Goal: Task Accomplishment & Management: Manage account settings

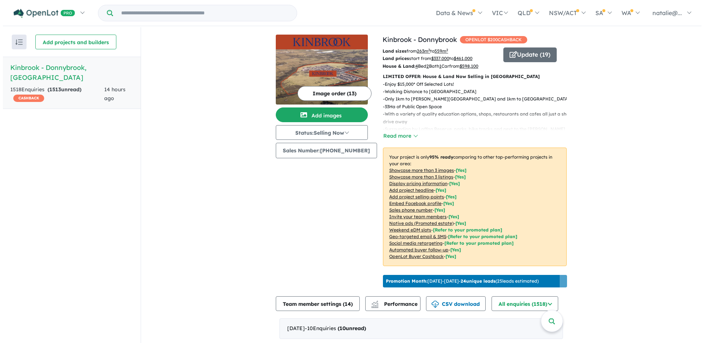
scroll to position [1, 0]
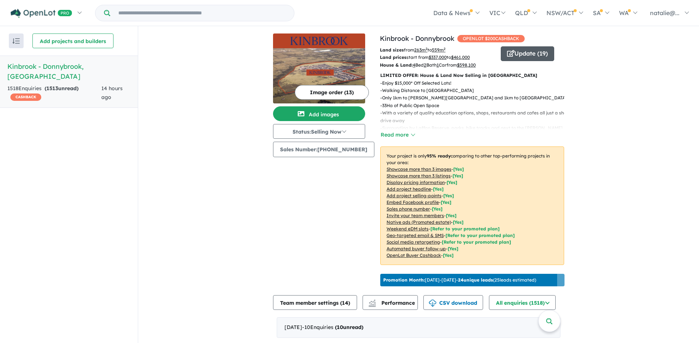
click at [528, 55] on button "Update ( 19 )" at bounding box center [527, 53] width 53 height 15
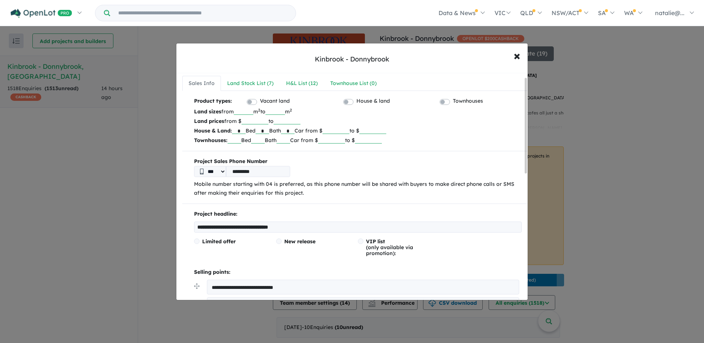
scroll to position [0, 0]
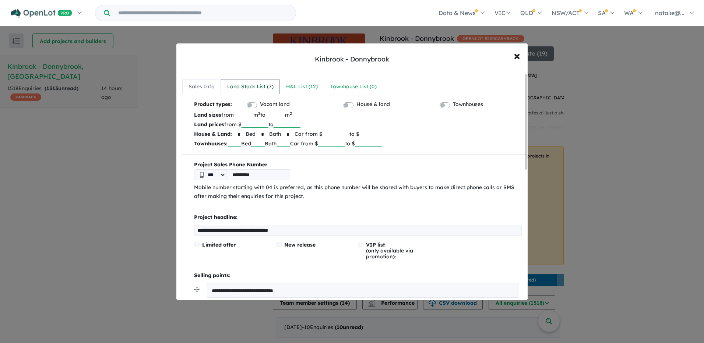
click at [261, 85] on div "Land Stock List ( 7 )" at bounding box center [250, 87] width 46 height 9
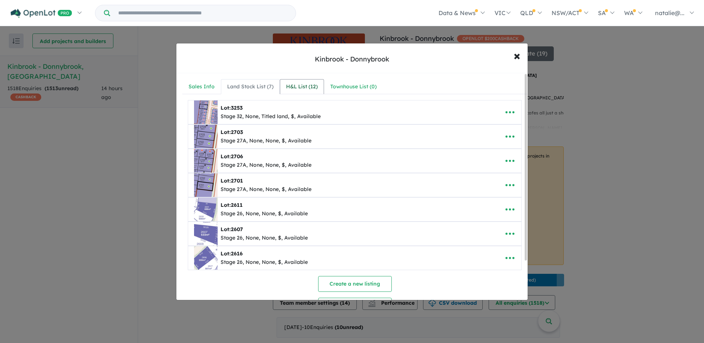
click at [298, 86] on div "H&L List ( 12 )" at bounding box center [302, 87] width 32 height 9
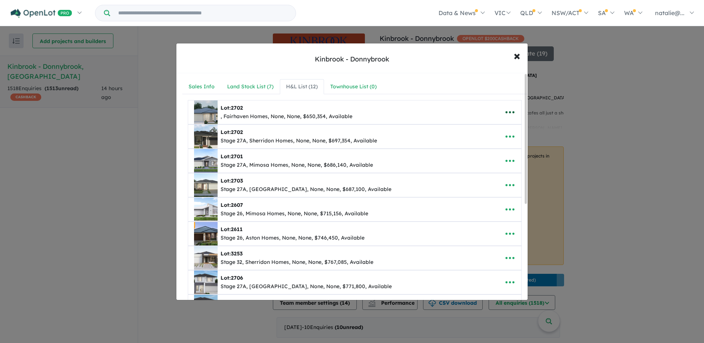
click at [509, 112] on icon "button" at bounding box center [510, 112] width 11 height 11
click at [495, 143] on link "Remove" at bounding box center [494, 147] width 55 height 17
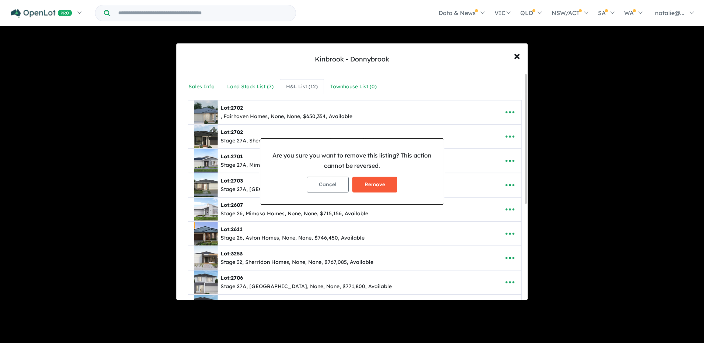
click at [386, 182] on button "Remove" at bounding box center [375, 185] width 45 height 16
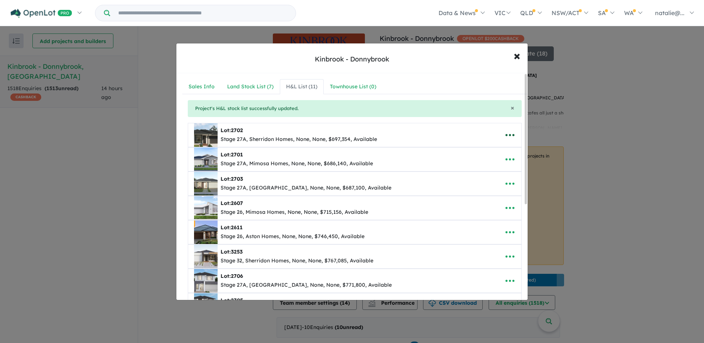
click at [508, 134] on icon "button" at bounding box center [510, 135] width 9 height 2
click at [492, 166] on link "Remove" at bounding box center [494, 170] width 55 height 17
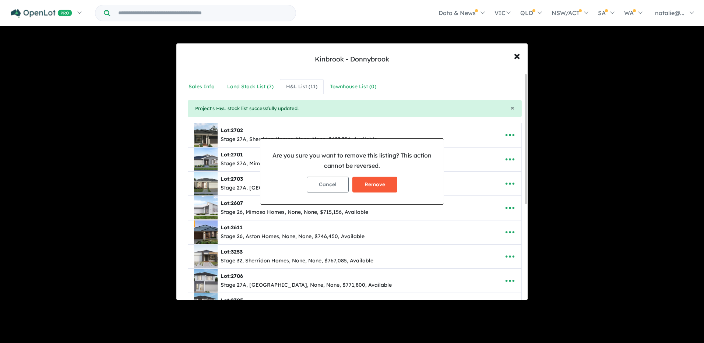
click at [384, 184] on button "Remove" at bounding box center [375, 185] width 45 height 16
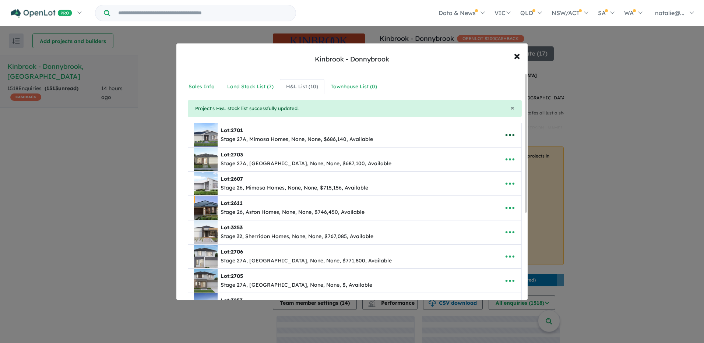
click at [512, 134] on icon "button" at bounding box center [510, 135] width 11 height 11
click at [485, 165] on link "Remove" at bounding box center [494, 170] width 55 height 17
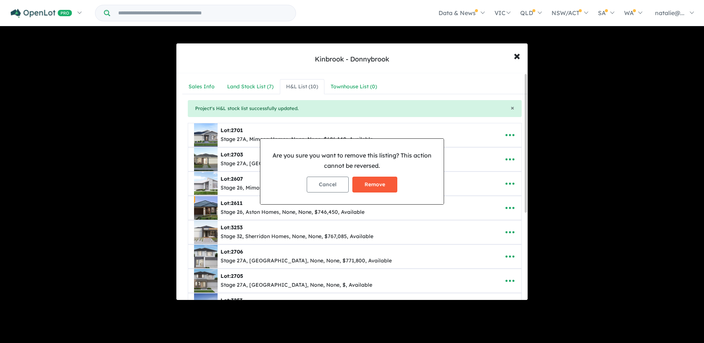
click at [372, 185] on button "Remove" at bounding box center [375, 185] width 45 height 16
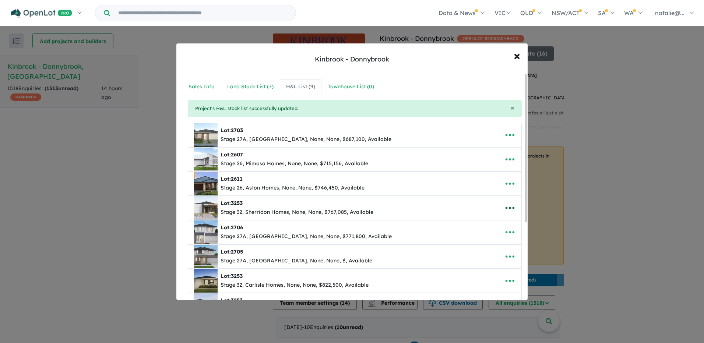
click at [507, 207] on icon "button" at bounding box center [510, 208] width 11 height 11
click at [488, 244] on link "Remove" at bounding box center [494, 243] width 55 height 17
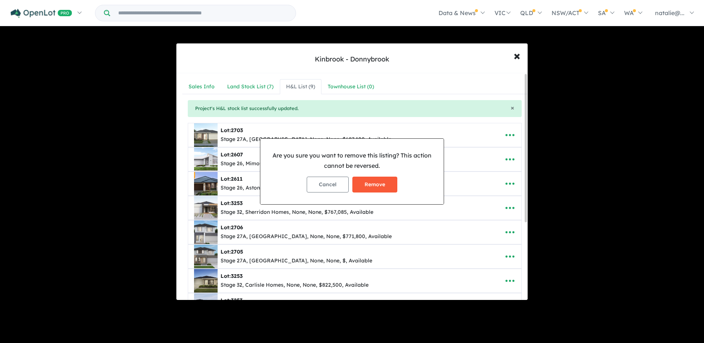
click at [386, 185] on button "Remove" at bounding box center [375, 185] width 45 height 16
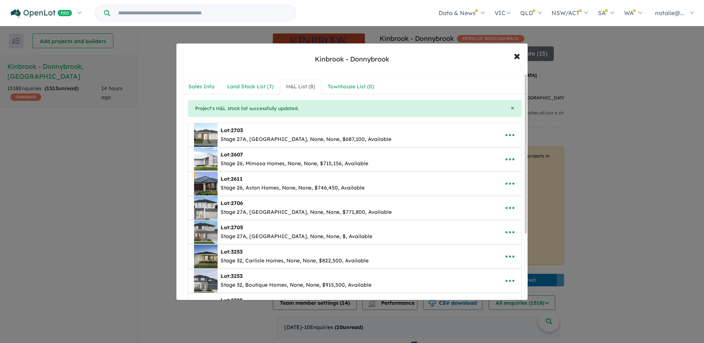
scroll to position [37, 0]
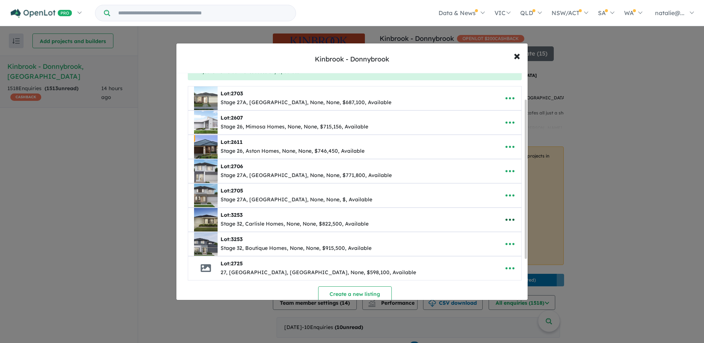
click at [505, 219] on icon "button" at bounding box center [510, 219] width 11 height 11
click at [488, 249] on link "Remove" at bounding box center [494, 254] width 55 height 17
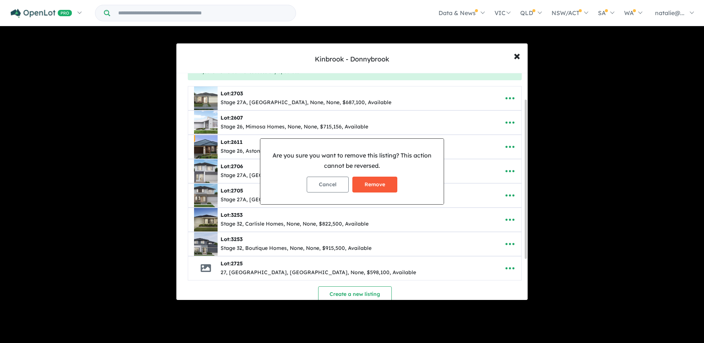
click at [375, 182] on button "Remove" at bounding box center [375, 185] width 45 height 16
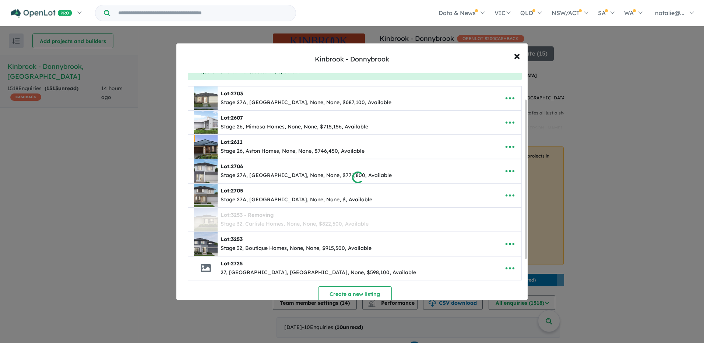
scroll to position [0, 0]
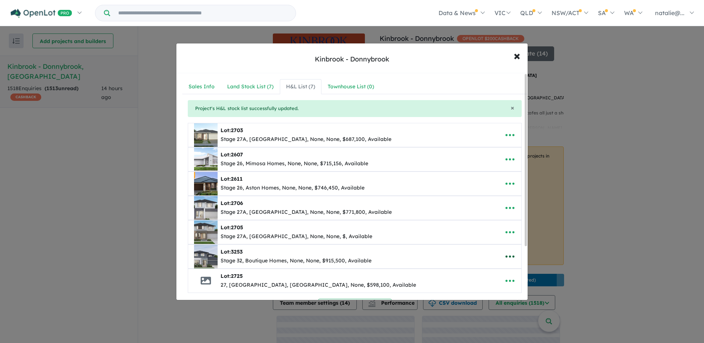
click at [508, 256] on icon "button" at bounding box center [510, 257] width 9 height 2
click at [500, 222] on link "Remove" at bounding box center [494, 222] width 55 height 17
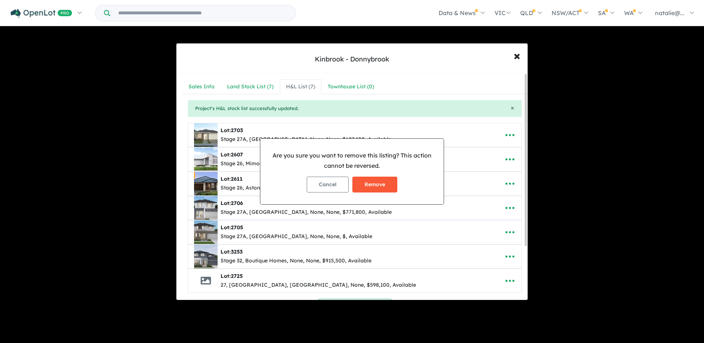
click at [381, 185] on button "Remove" at bounding box center [375, 185] width 45 height 16
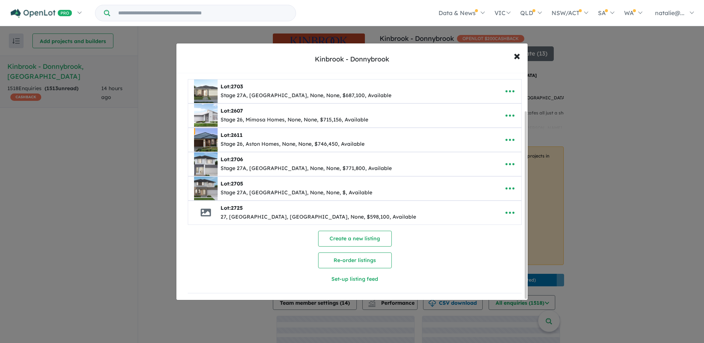
scroll to position [46, 0]
click at [210, 208] on icon at bounding box center [206, 213] width 10 height 10
click at [505, 207] on icon "button" at bounding box center [510, 212] width 11 height 11
click at [493, 226] on link "Edit" at bounding box center [494, 231] width 55 height 17
select select "****"
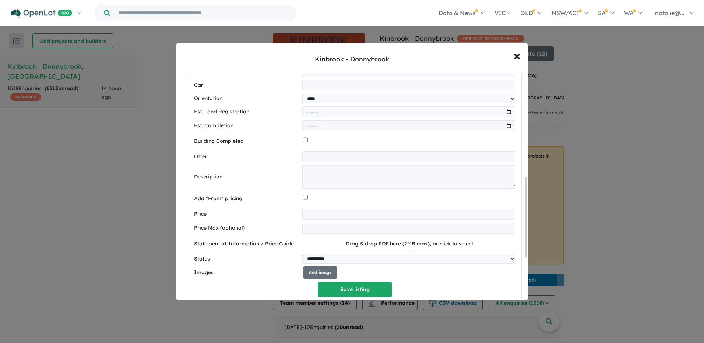
scroll to position [350, 0]
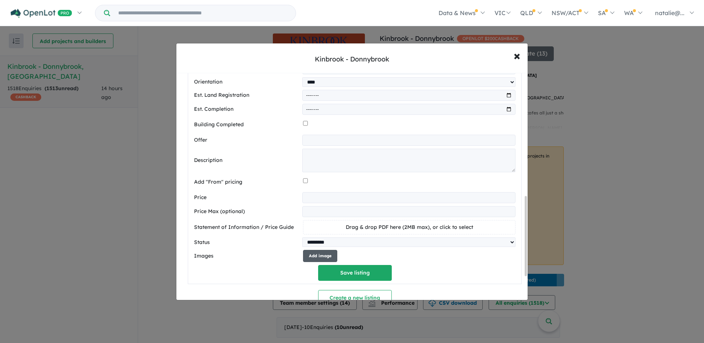
click at [319, 262] on button "Add image" at bounding box center [320, 256] width 34 height 12
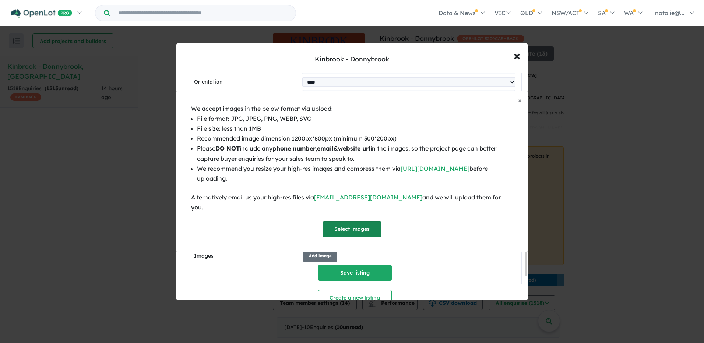
click at [350, 225] on button "Select images" at bounding box center [352, 229] width 59 height 16
click at [518, 50] on div "× Close We accept images in the below format via upload: File format: JPG, JPEG…" at bounding box center [352, 171] width 704 height 343
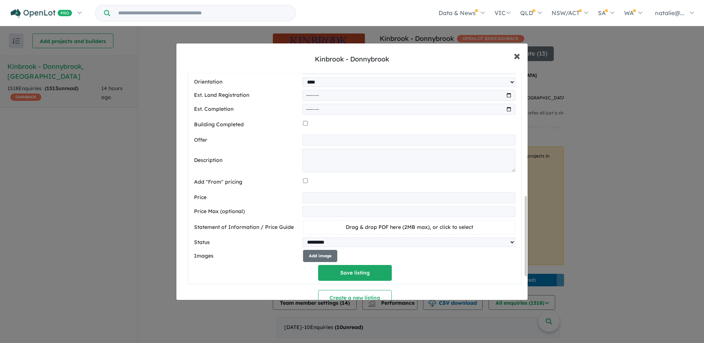
click at [516, 55] on span "×" at bounding box center [517, 56] width 7 height 16
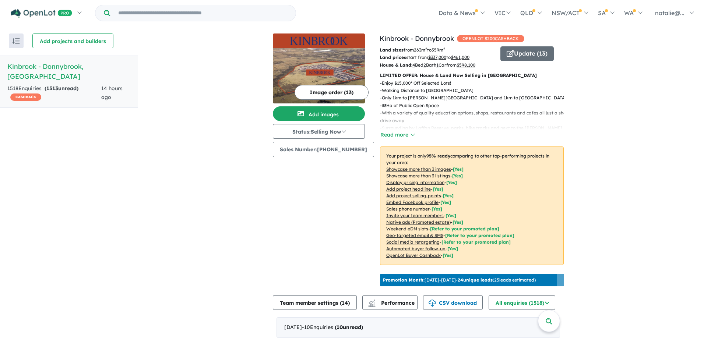
scroll to position [0, 0]
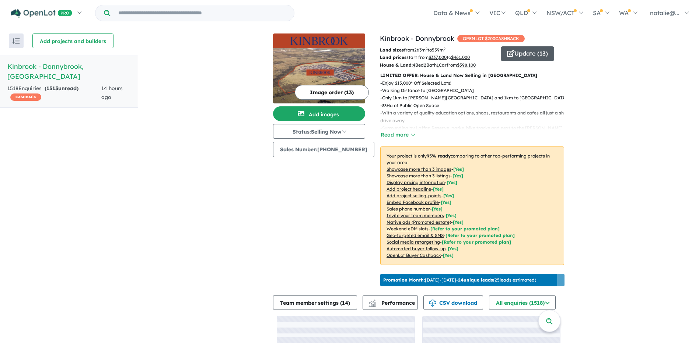
click at [526, 57] on button "Update ( 13 )" at bounding box center [527, 53] width 53 height 15
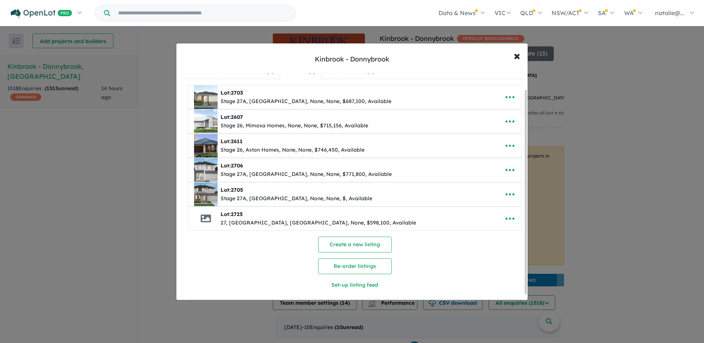
scroll to position [23, 0]
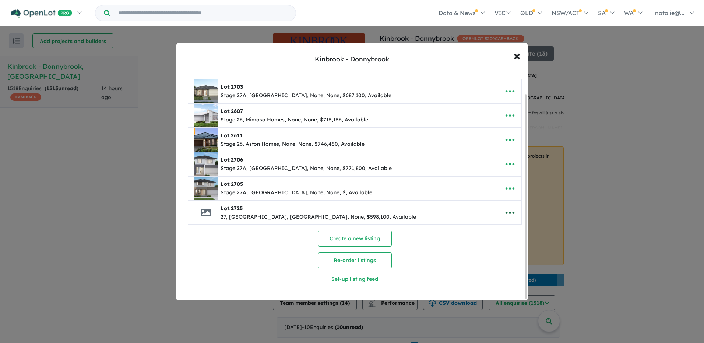
click at [505, 209] on icon "button" at bounding box center [510, 212] width 11 height 11
click at [486, 229] on link "Edit" at bounding box center [494, 231] width 55 height 17
select select "****"
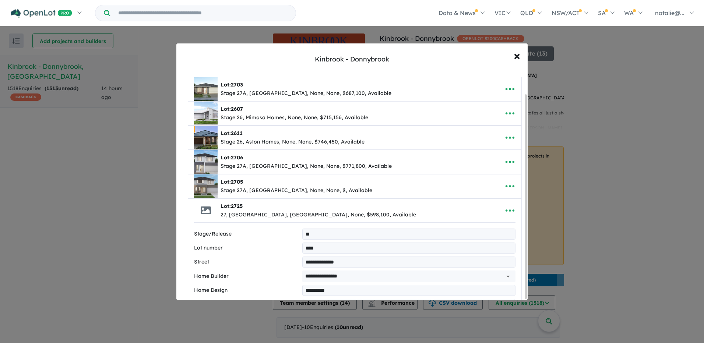
click at [306, 232] on input "**" at bounding box center [408, 234] width 213 height 11
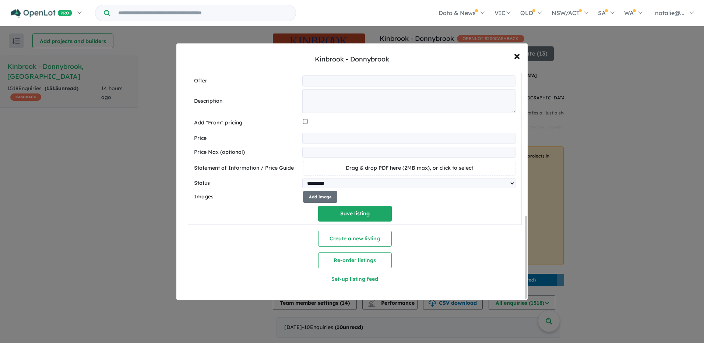
scroll to position [393, 0]
type input "********"
click at [358, 210] on button "Save listing" at bounding box center [355, 214] width 74 height 16
select select "****"
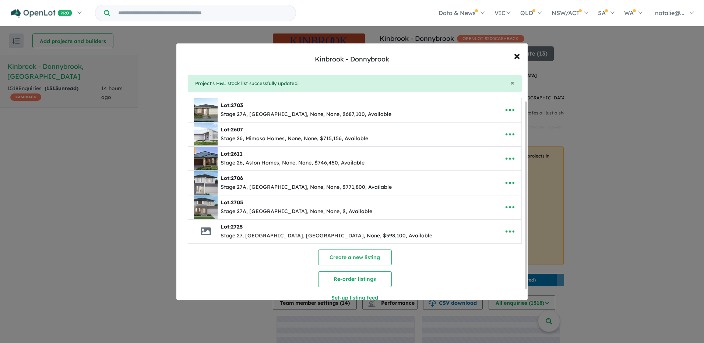
scroll to position [0, 0]
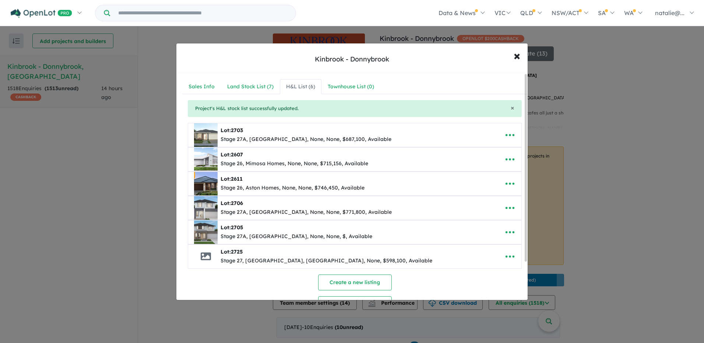
click at [206, 138] on img at bounding box center [206, 135] width 24 height 24
click at [501, 134] on button "button" at bounding box center [510, 135] width 23 height 17
click at [473, 147] on link "Edit" at bounding box center [494, 153] width 55 height 17
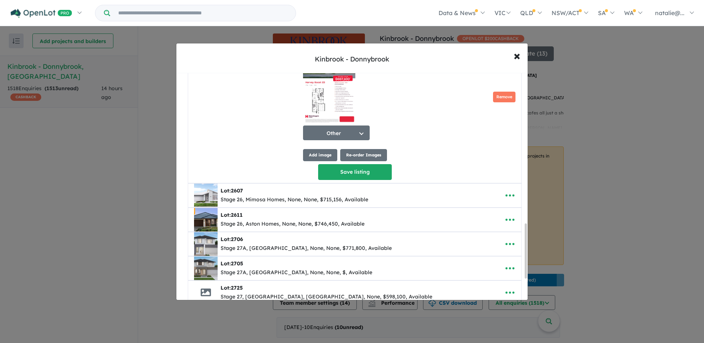
scroll to position [626, 0]
click at [515, 57] on span "×" at bounding box center [517, 56] width 7 height 16
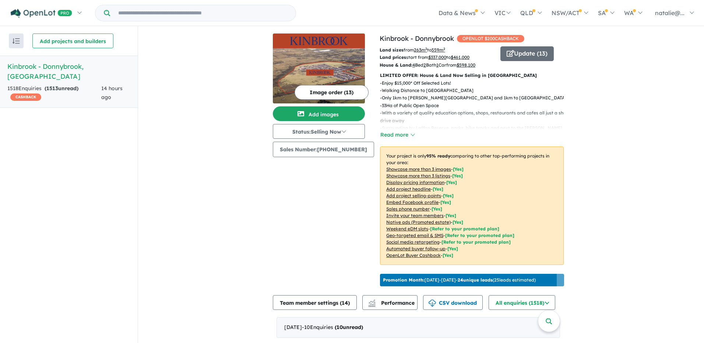
scroll to position [0, 0]
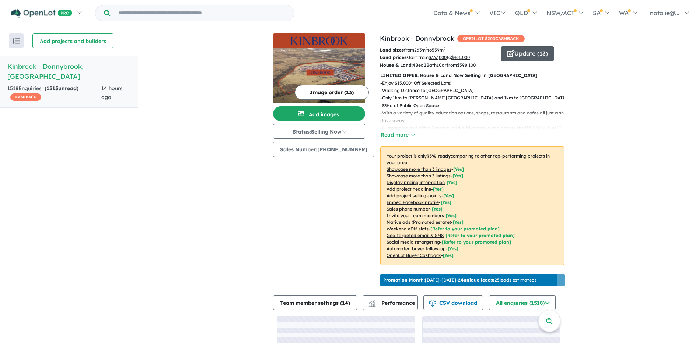
click at [547, 48] on button "Update ( 13 )" at bounding box center [527, 53] width 53 height 15
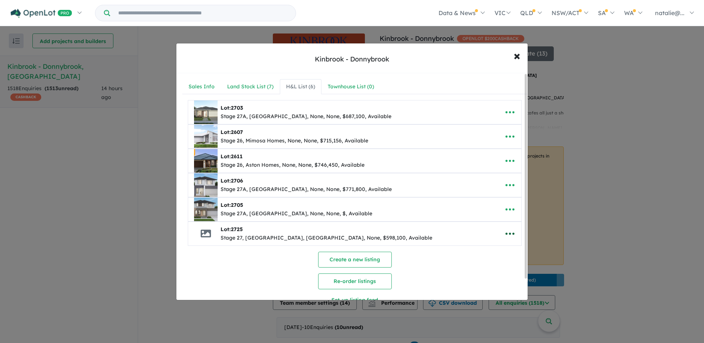
click at [505, 232] on icon "button" at bounding box center [510, 233] width 11 height 11
click at [486, 256] on link "Edit" at bounding box center [494, 252] width 55 height 17
select select "****"
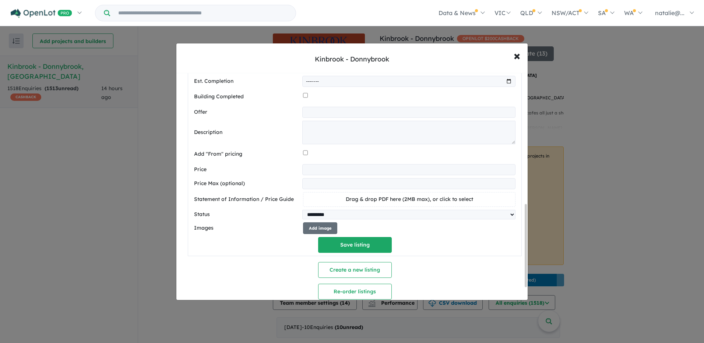
scroll to position [368, 0]
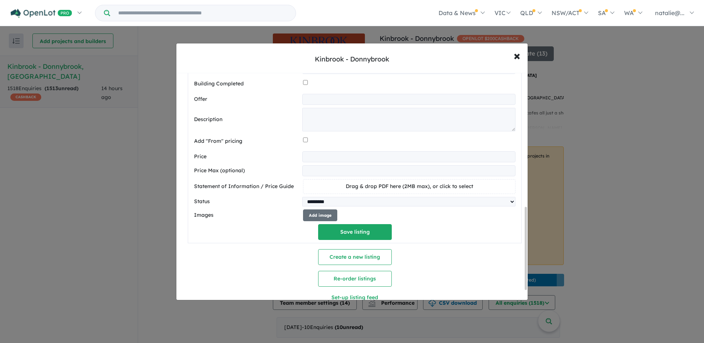
click at [393, 189] on span "Drag & drop PDF here (2MB max), or click to select" at bounding box center [409, 186] width 127 height 7
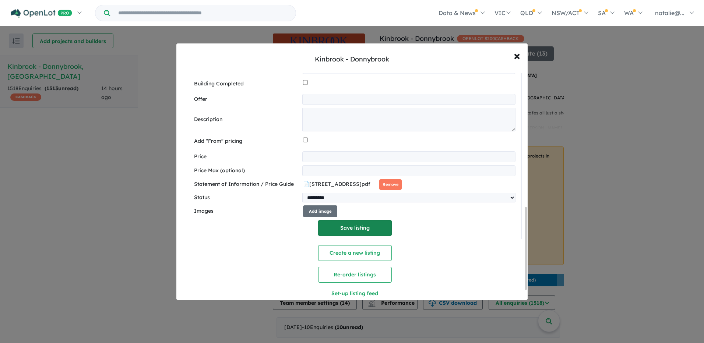
click at [360, 232] on button "Save listing" at bounding box center [355, 228] width 74 height 16
select select "****"
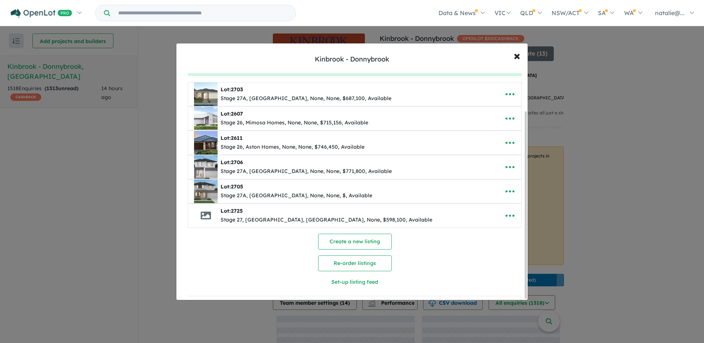
scroll to position [46, 0]
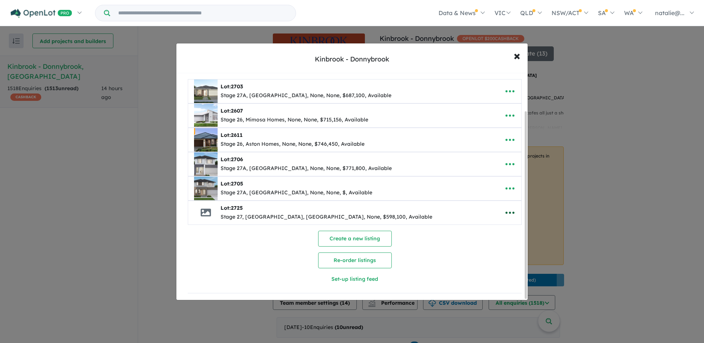
click at [511, 207] on icon "button" at bounding box center [510, 212] width 11 height 11
click at [494, 227] on link "Edit" at bounding box center [494, 231] width 55 height 17
select select "****"
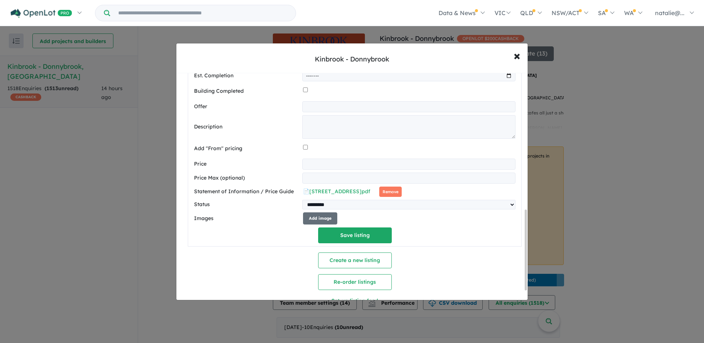
scroll to position [387, 0]
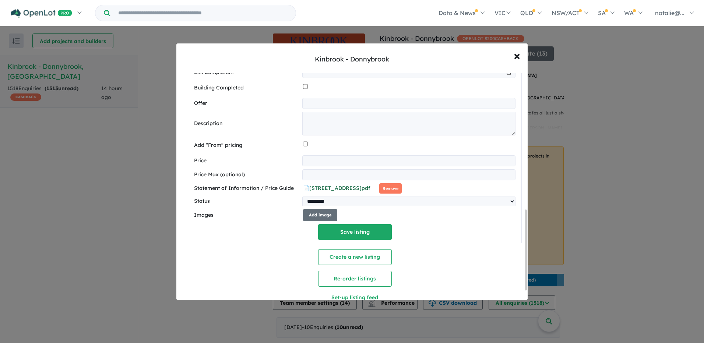
click at [327, 192] on span "📄 [STREET_ADDRESS]pdf" at bounding box center [336, 188] width 67 height 7
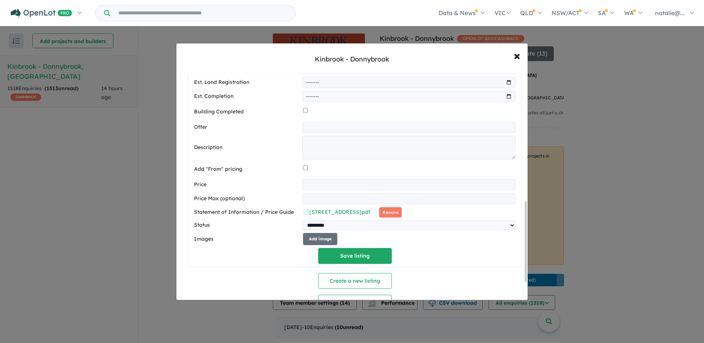
scroll to position [350, 0]
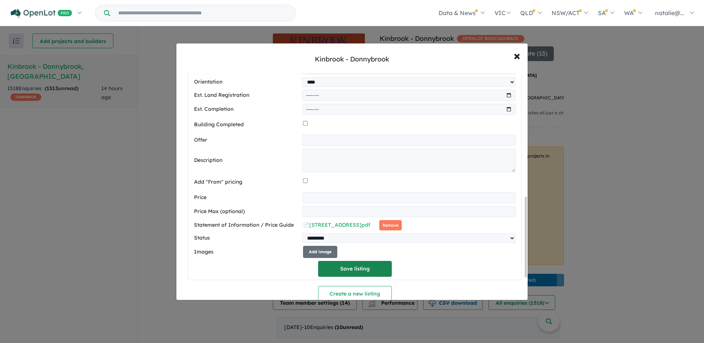
click at [378, 271] on button "Save listing" at bounding box center [355, 269] width 74 height 16
select select "****"
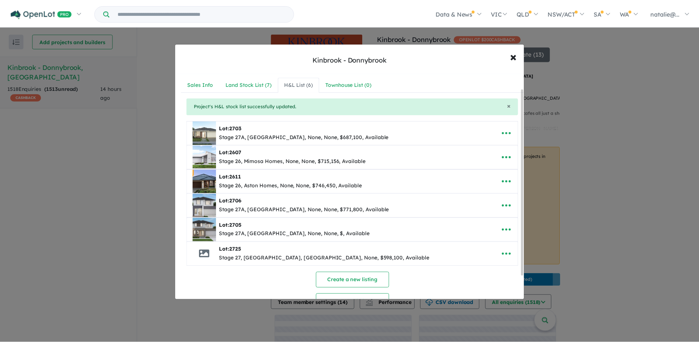
scroll to position [0, 0]
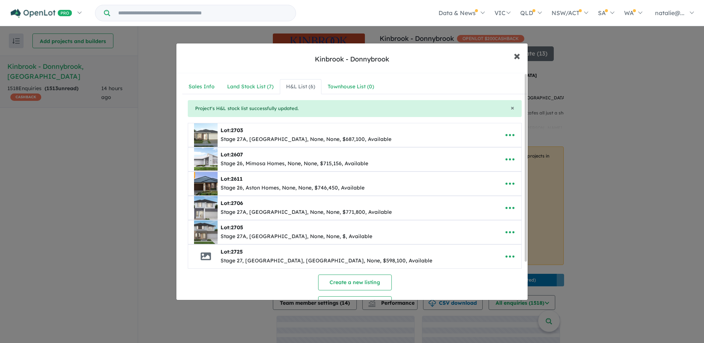
click at [517, 57] on span "×" at bounding box center [517, 56] width 7 height 16
